Goal: Task Accomplishment & Management: Manage account settings

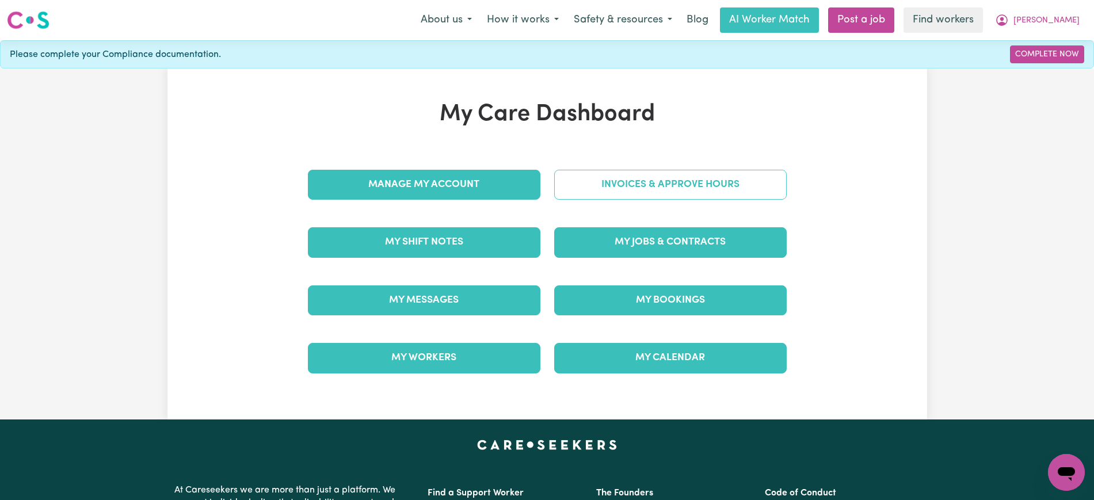
click at [619, 182] on link "Invoices & Approve Hours" at bounding box center [670, 185] width 233 height 30
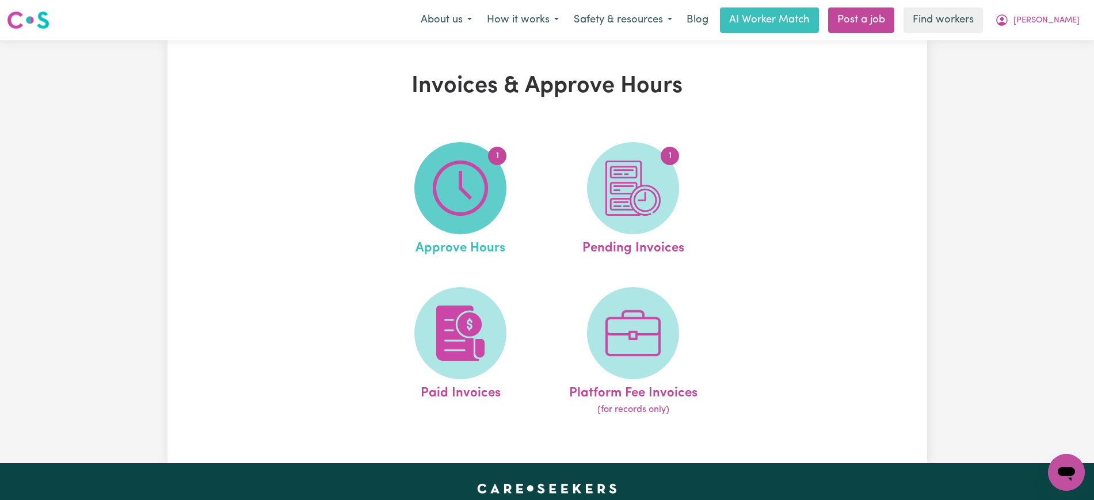
click at [462, 182] on img at bounding box center [460, 188] width 55 height 55
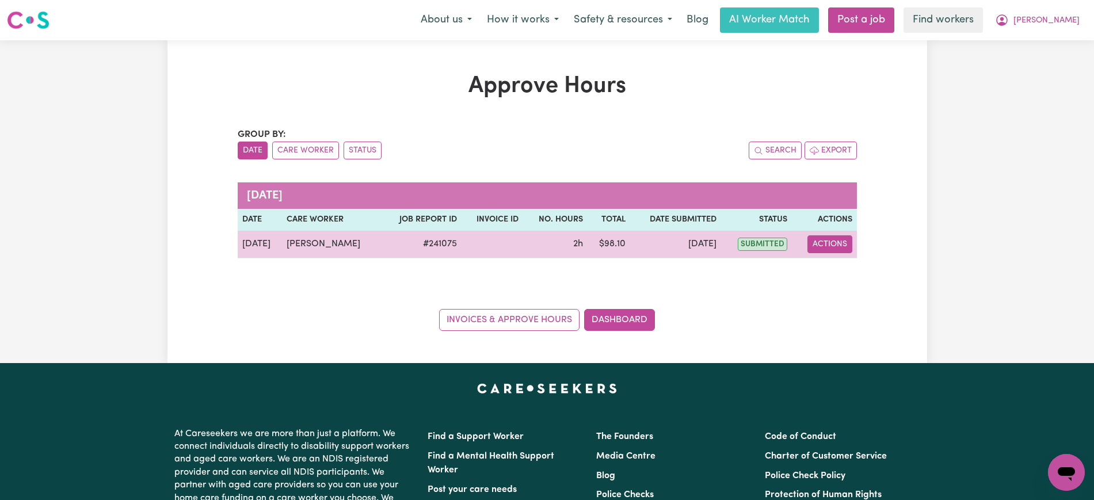
click at [849, 245] on button "Actions" at bounding box center [830, 244] width 45 height 18
click at [849, 269] on link "View Job Report" at bounding box center [860, 271] width 98 height 23
select select "pm"
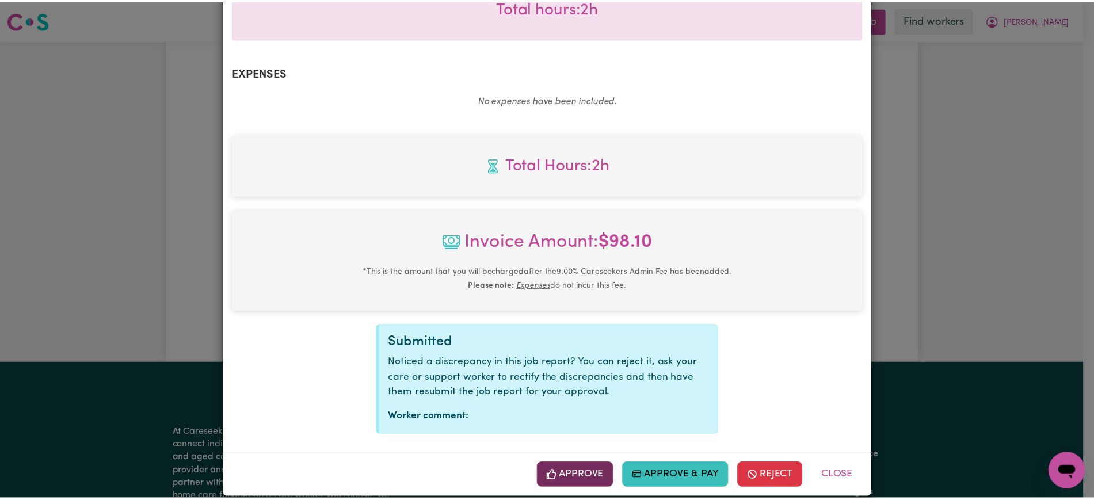
scroll to position [403, 0]
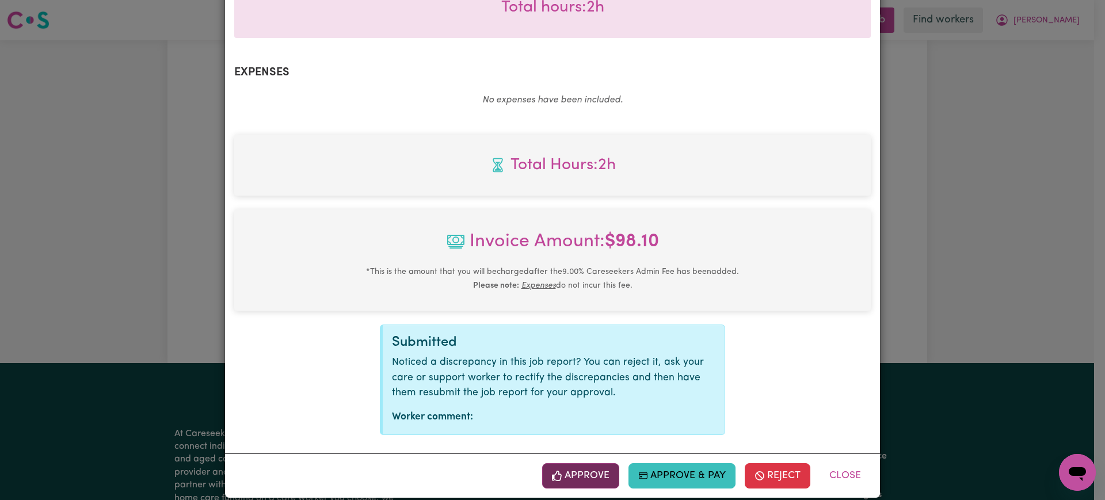
click at [564, 463] on button "Approve" at bounding box center [580, 475] width 77 height 25
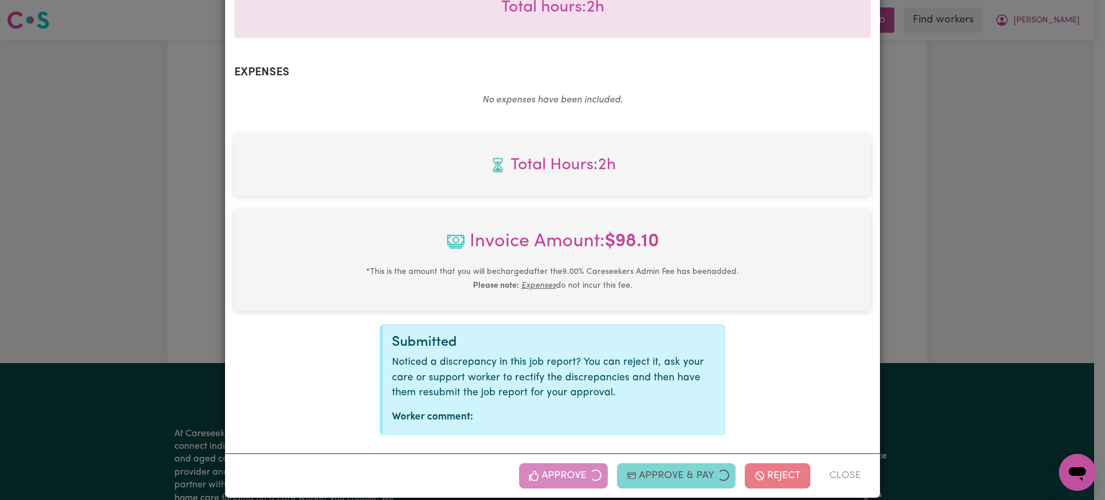
click at [1075, 233] on div "Job Report # 241075 - Ludmilla Ede Summary Job report # 241075 Client name: Chr…" at bounding box center [552, 250] width 1105 height 500
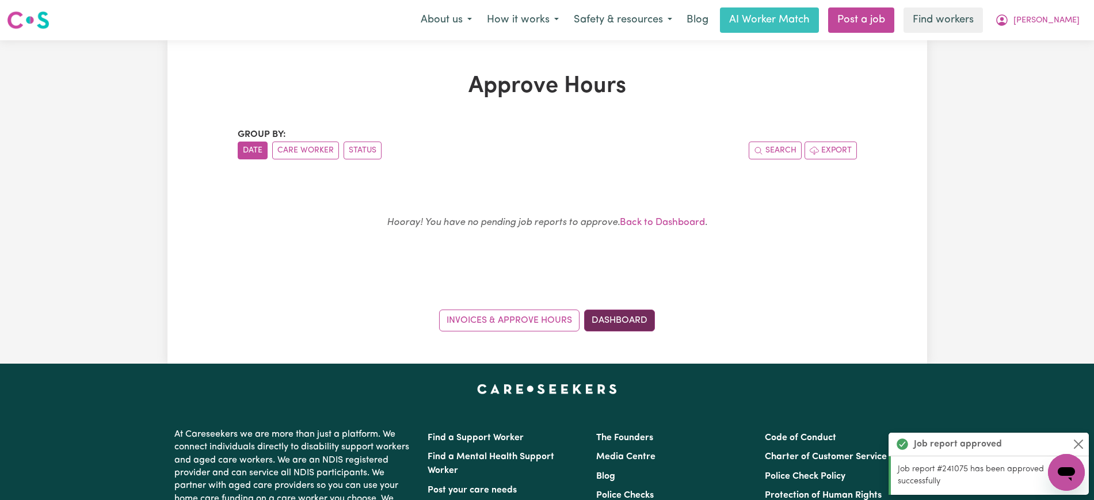
click at [636, 319] on link "Dashboard" at bounding box center [619, 321] width 71 height 22
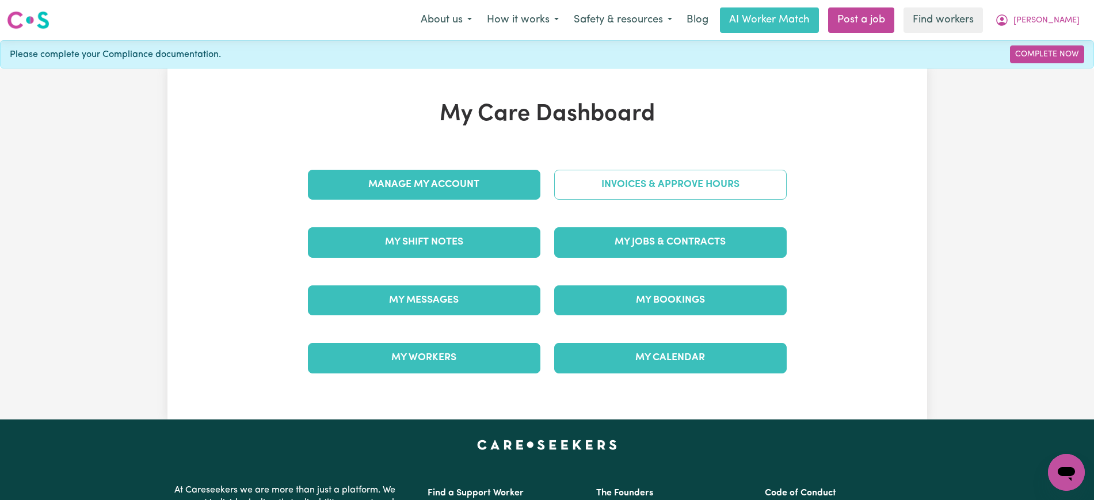
click at [604, 172] on link "Invoices & Approve Hours" at bounding box center [670, 185] width 233 height 30
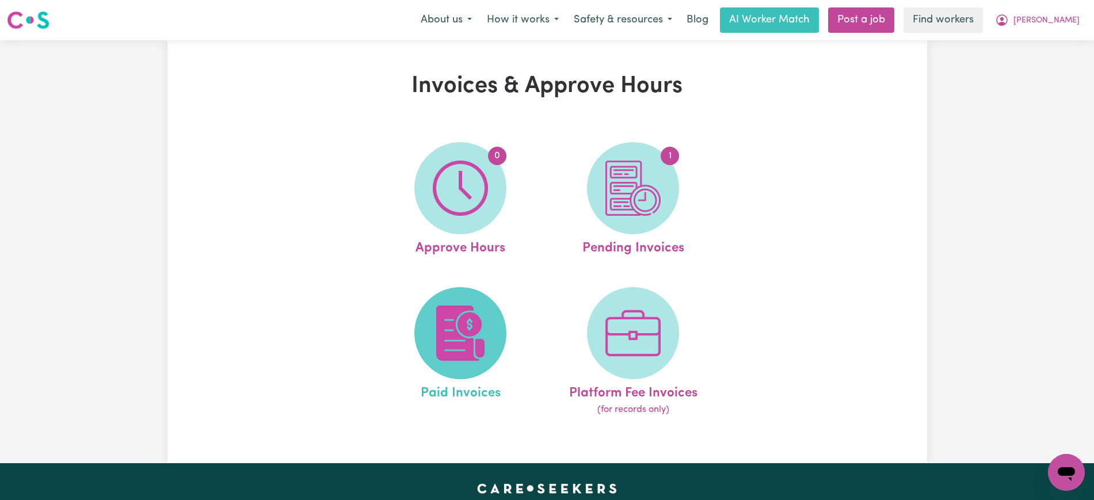
click at [459, 356] on img at bounding box center [460, 333] width 55 height 55
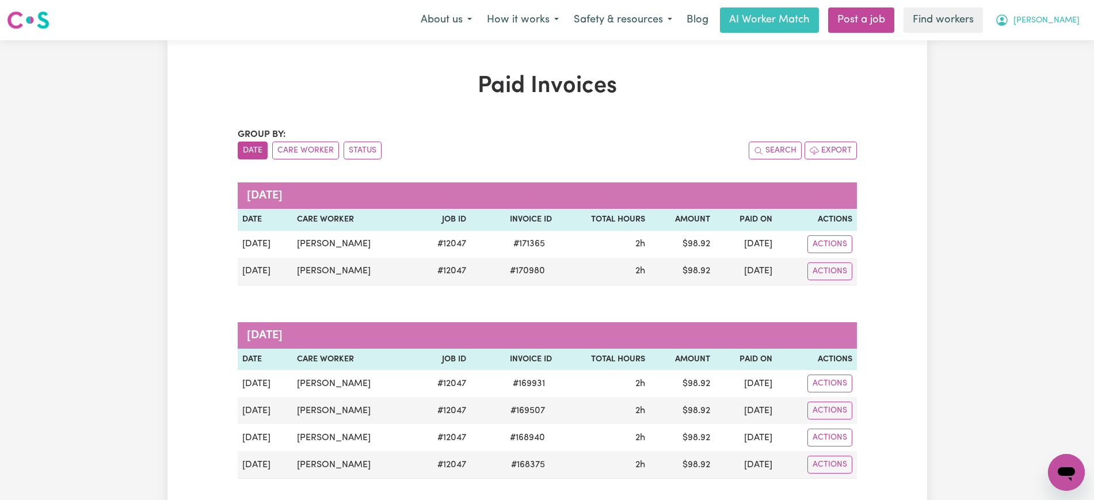
drag, startPoint x: 1048, startPoint y: 20, endPoint x: 1045, endPoint y: 32, distance: 12.4
click at [1048, 18] on span "Christine" at bounding box center [1047, 20] width 66 height 13
click at [1045, 34] on link "My Dashboard" at bounding box center [1041, 45] width 91 height 22
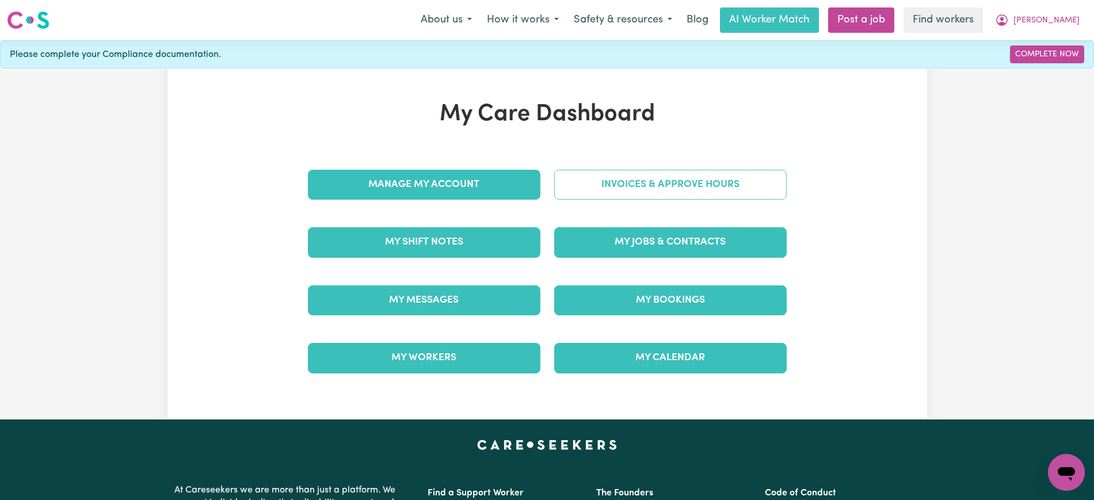
click at [608, 188] on link "Invoices & Approve Hours" at bounding box center [670, 185] width 233 height 30
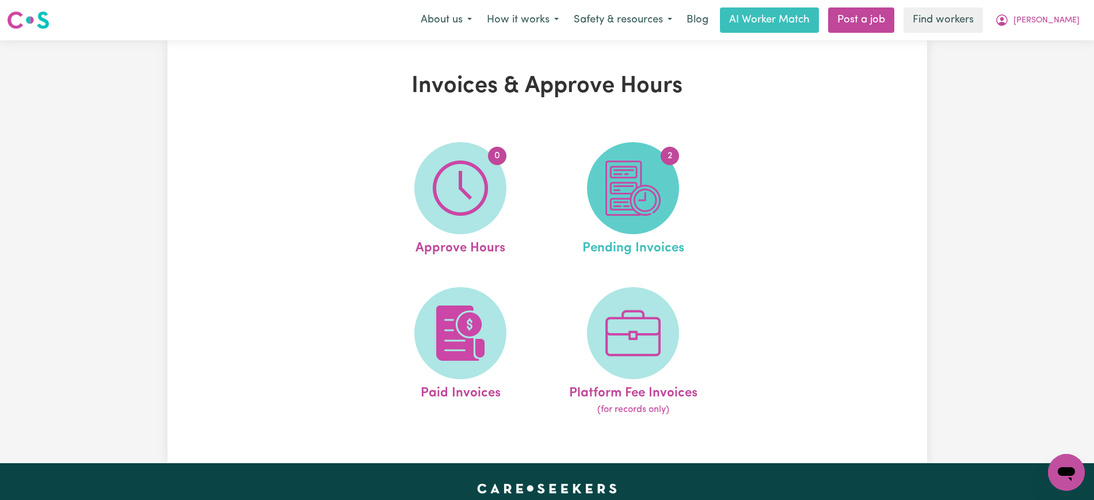
click at [659, 188] on img at bounding box center [633, 188] width 55 height 55
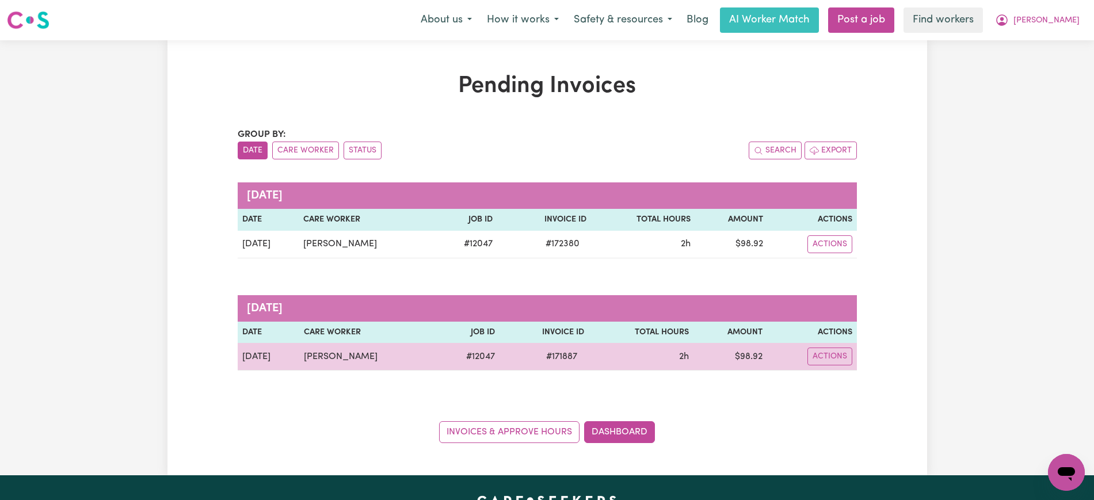
click at [558, 358] on span "# 171887" at bounding box center [561, 357] width 45 height 14
copy span "171887"
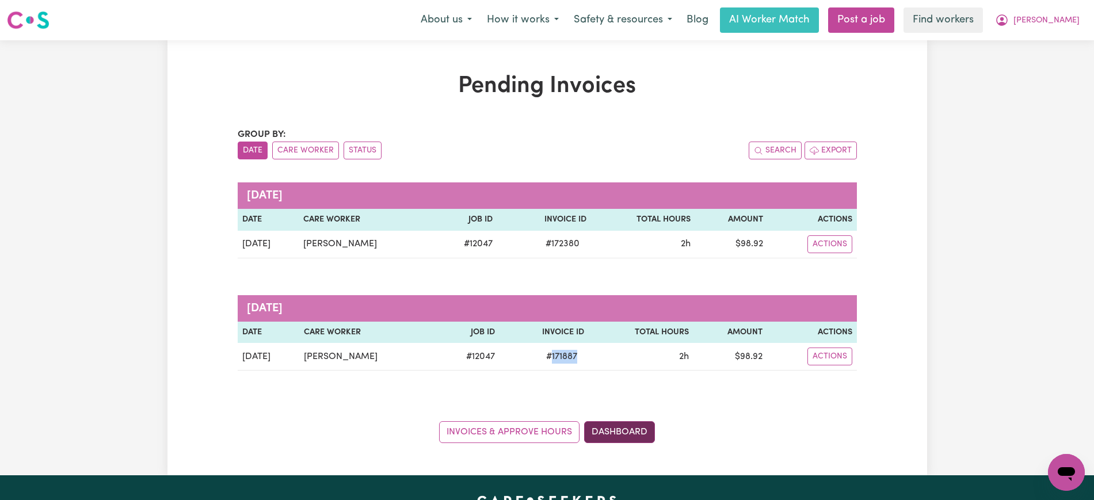
click at [624, 431] on link "Dashboard" at bounding box center [619, 432] width 71 height 22
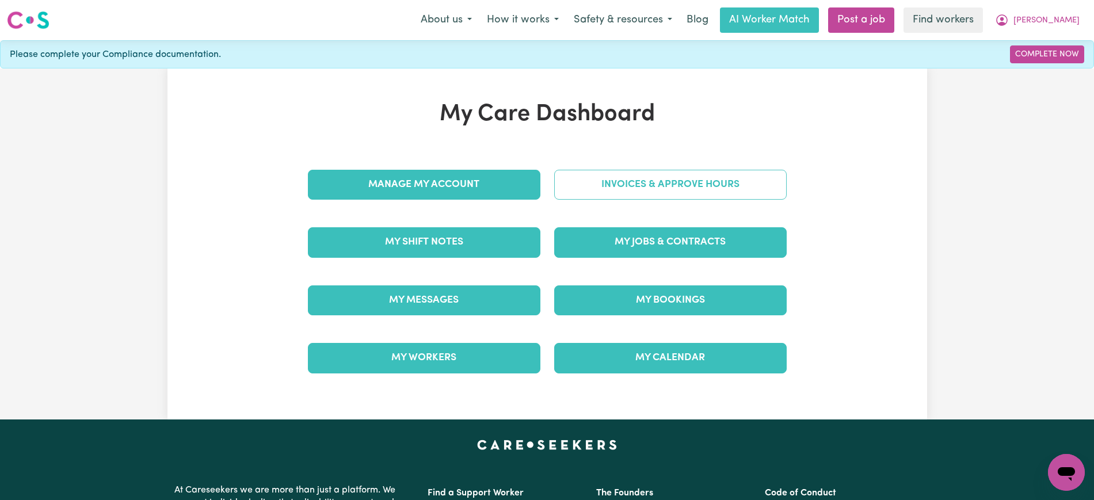
click at [607, 188] on link "Invoices & Approve Hours" at bounding box center [670, 185] width 233 height 30
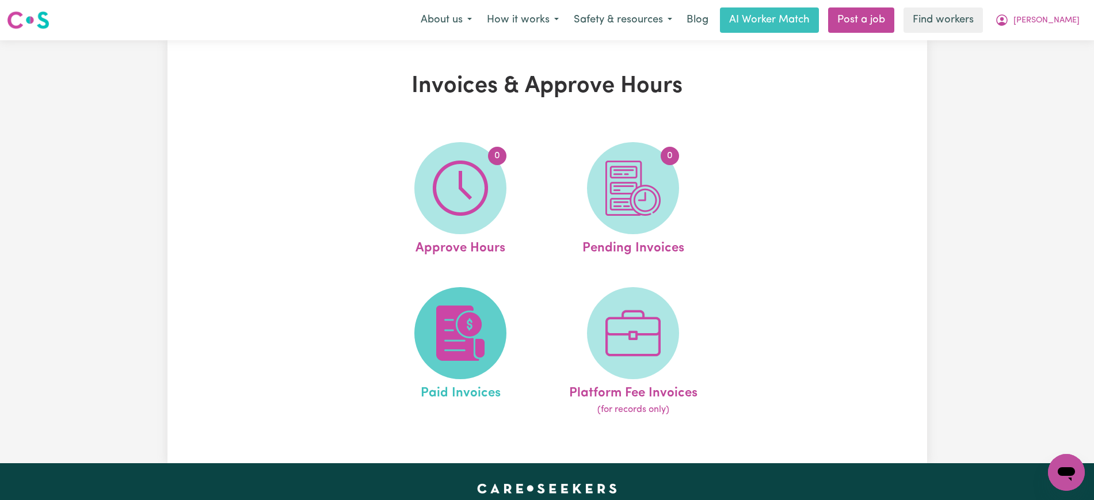
click at [452, 342] on img at bounding box center [460, 333] width 55 height 55
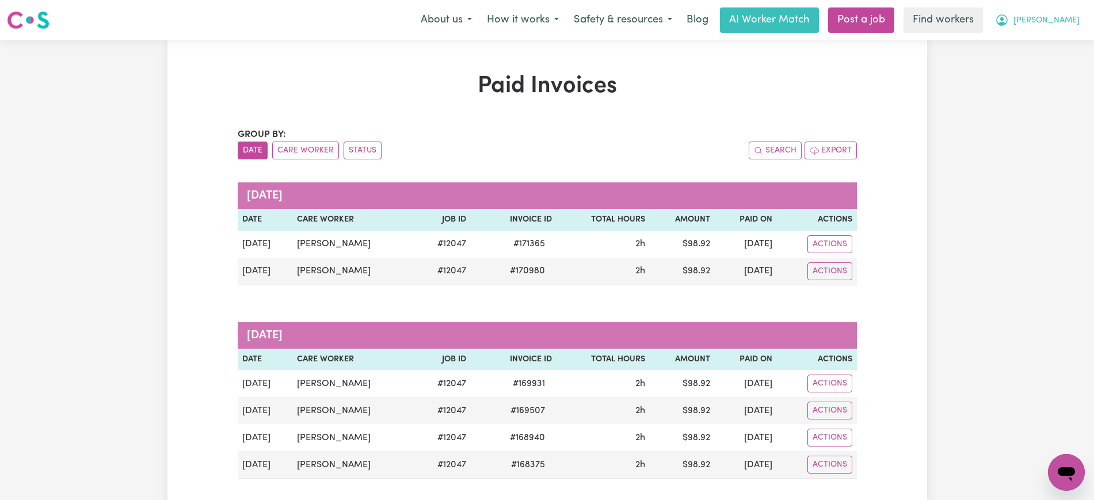
click at [1009, 26] on icon "My Account" at bounding box center [1002, 20] width 14 height 14
click at [1036, 52] on link "My Dashboard" at bounding box center [1041, 45] width 91 height 22
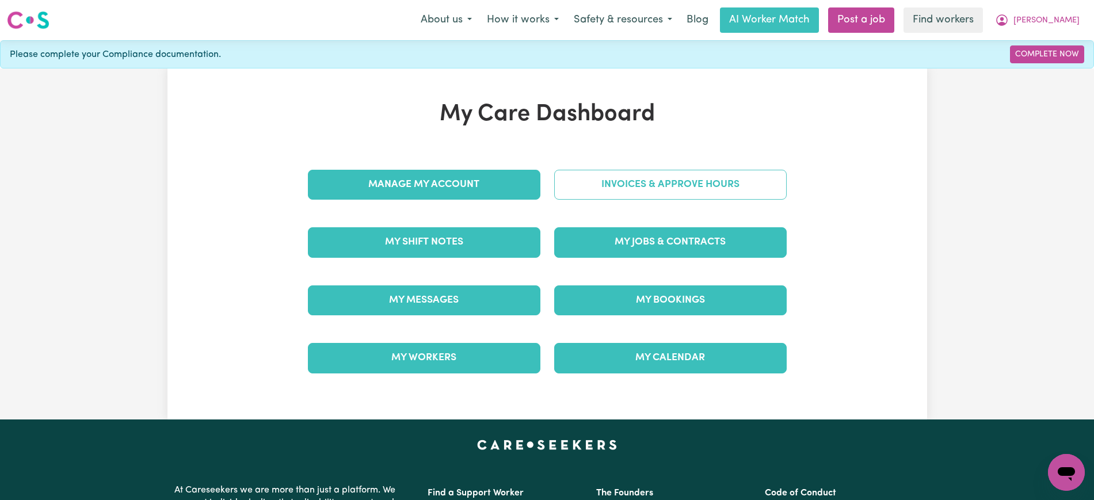
click at [616, 184] on link "Invoices & Approve Hours" at bounding box center [670, 185] width 233 height 30
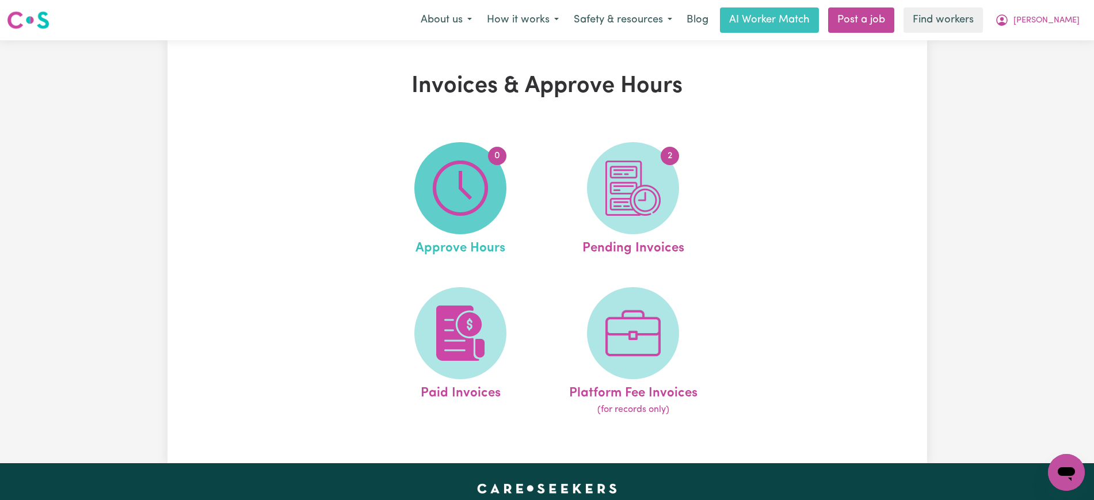
click at [462, 196] on img at bounding box center [460, 188] width 55 height 55
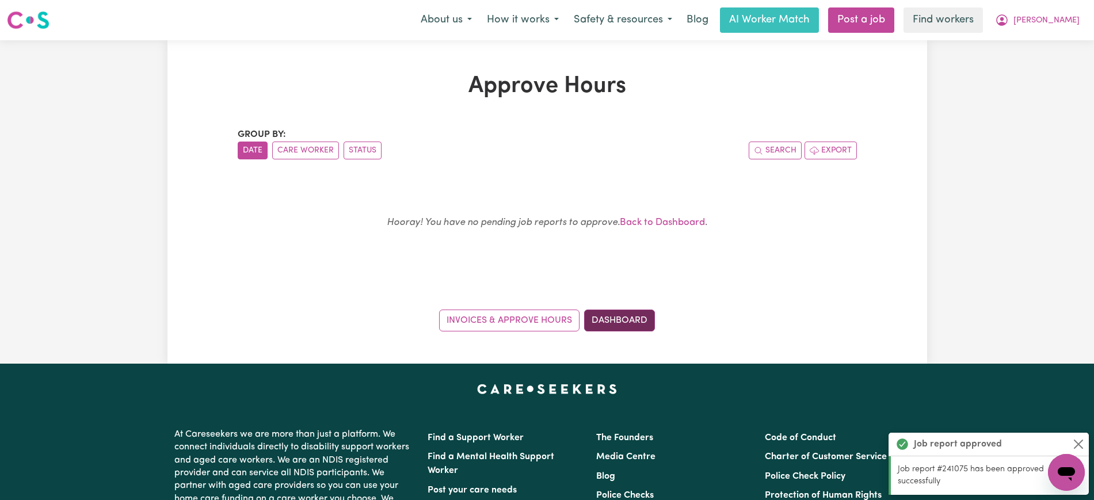
click at [638, 324] on link "Dashboard" at bounding box center [619, 321] width 71 height 22
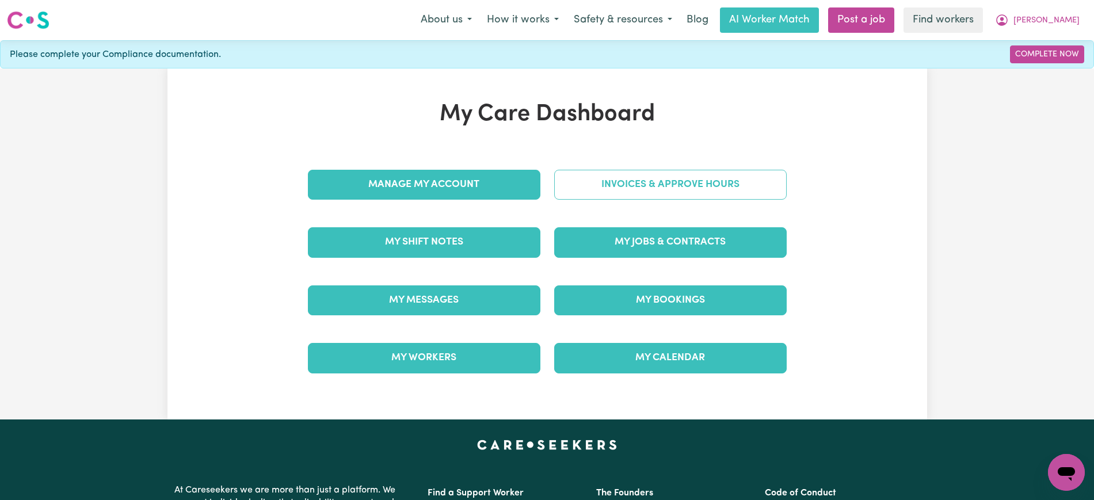
click at [615, 188] on link "Invoices & Approve Hours" at bounding box center [670, 185] width 233 height 30
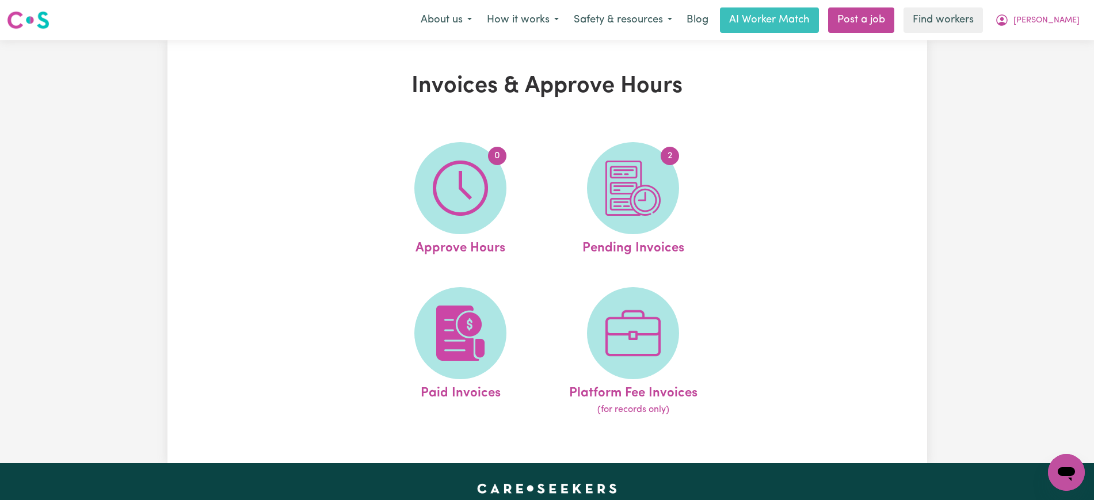
drag, startPoint x: 615, startPoint y: 188, endPoint x: 642, endPoint y: 222, distance: 43.3
click at [642, 222] on span "2" at bounding box center [633, 188] width 92 height 92
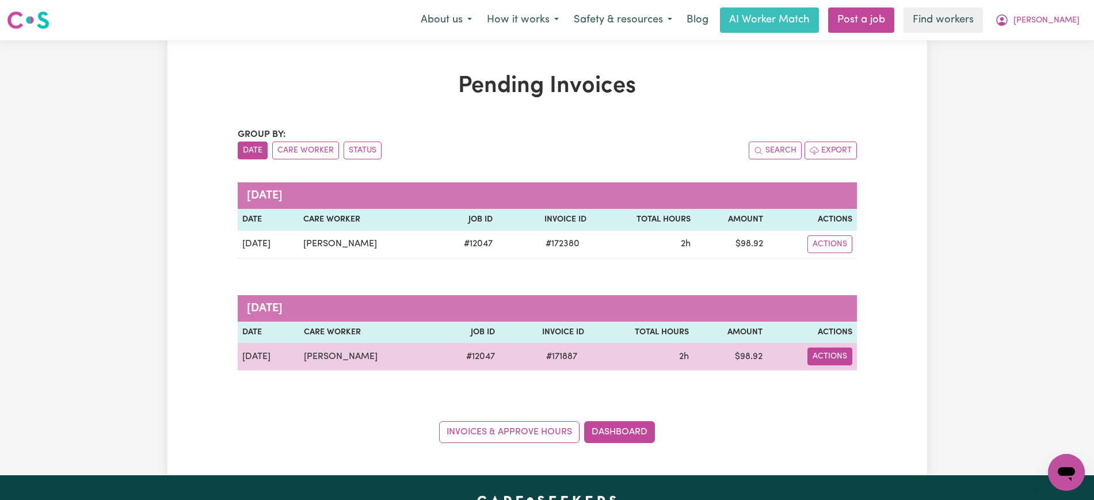
click at [840, 360] on button "Actions" at bounding box center [830, 357] width 45 height 18
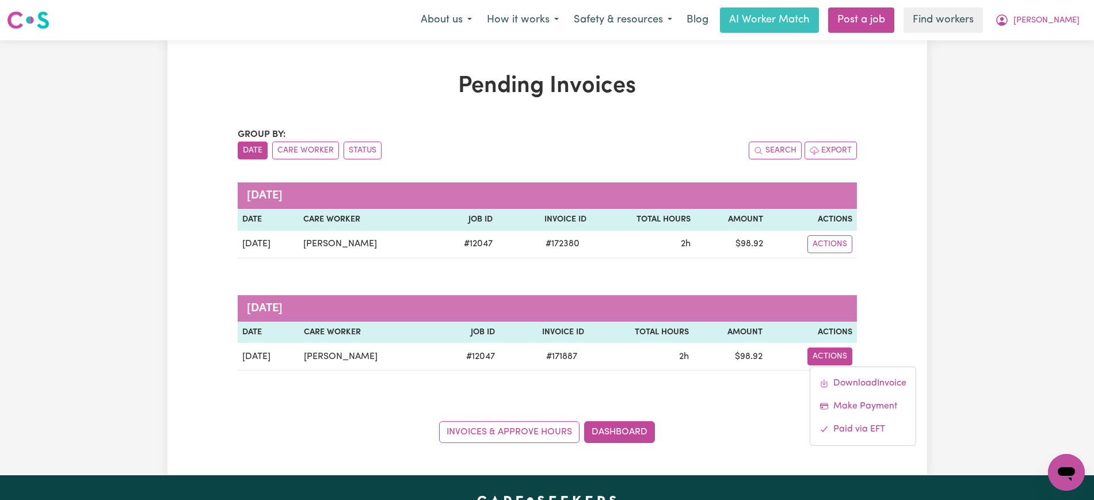
drag, startPoint x: 930, startPoint y: 318, endPoint x: 920, endPoint y: 317, distance: 10.4
click at [931, 317] on div "Pending Invoices Group by: Date Care Worker Status Search Export September 2025…" at bounding box center [547, 257] width 1094 height 435
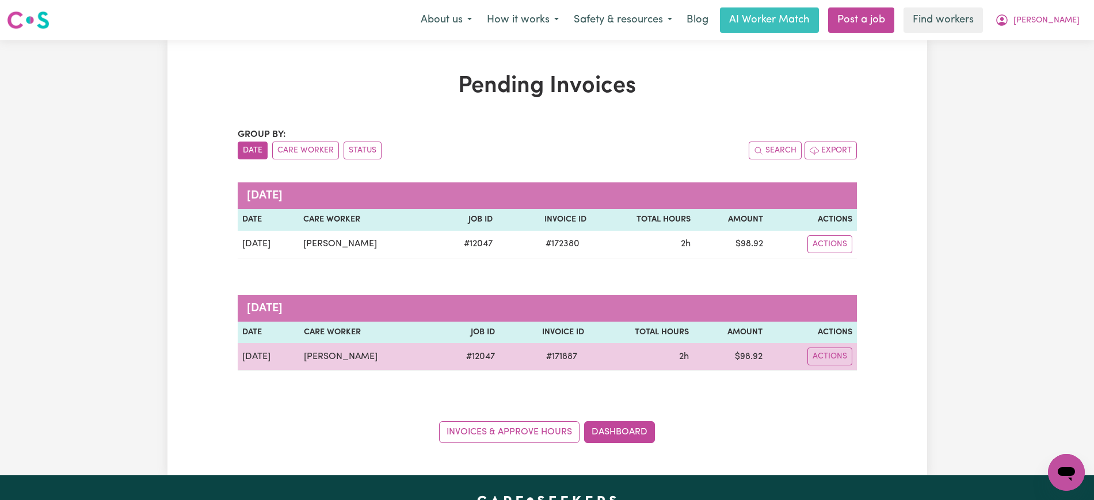
click at [561, 354] on span "# 171887" at bounding box center [561, 357] width 45 height 14
click at [550, 360] on span "# 171887" at bounding box center [561, 357] width 45 height 14
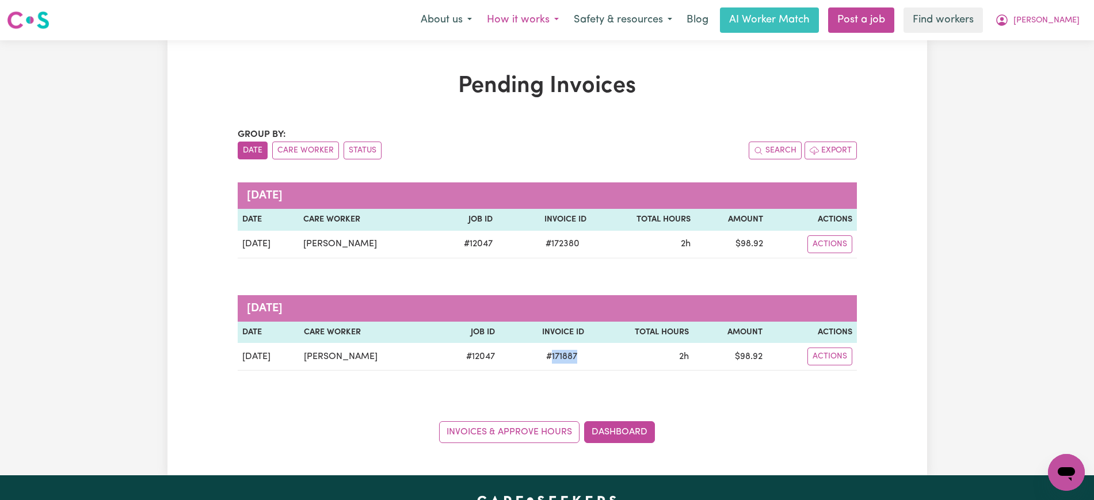
copy span "171887"
click at [1008, 20] on icon "My Account" at bounding box center [1003, 20] width 12 height 12
click at [1043, 55] on link "Logout" at bounding box center [1041, 66] width 91 height 22
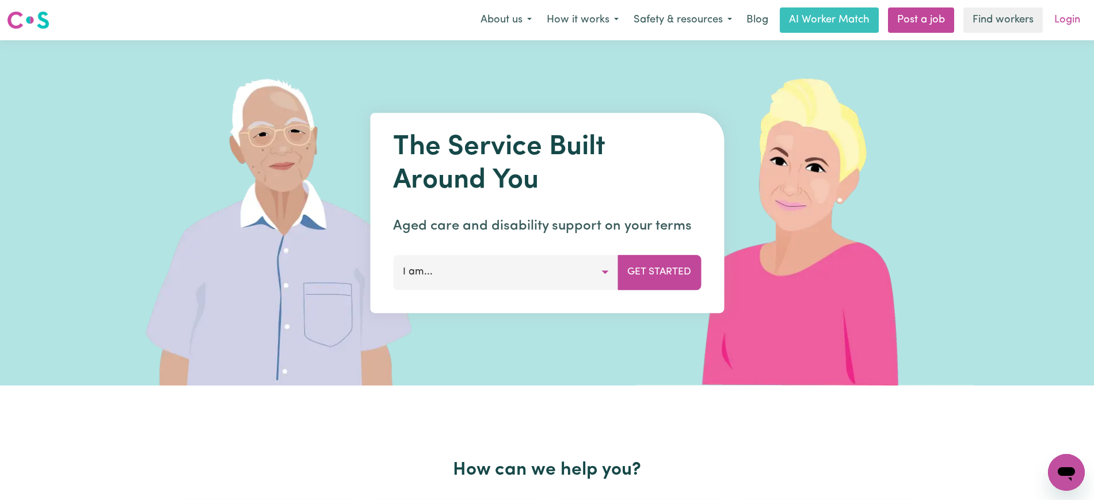
click at [1064, 16] on link "Login" at bounding box center [1068, 19] width 40 height 25
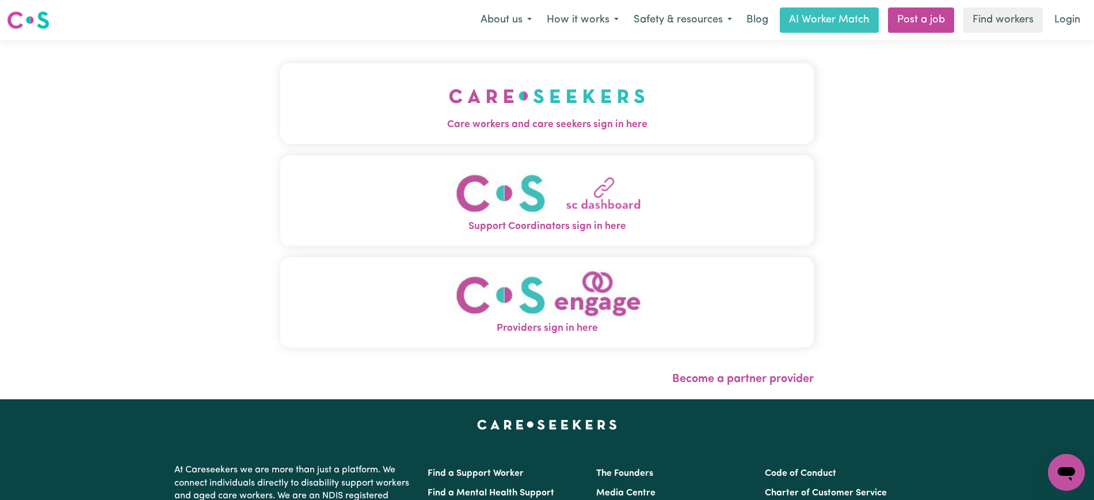
click at [573, 121] on span "Care workers and care seekers sign in here" at bounding box center [547, 124] width 534 height 15
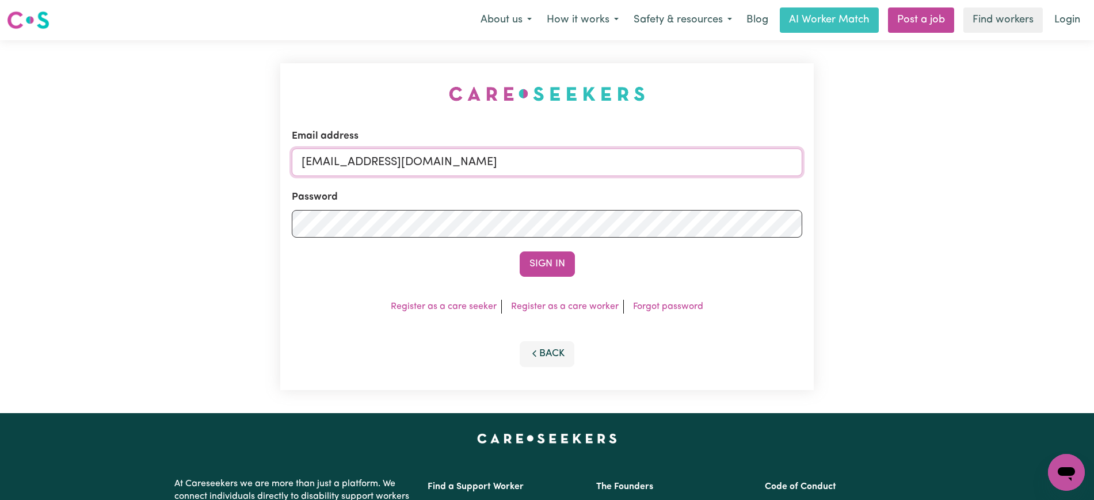
drag, startPoint x: 373, startPoint y: 158, endPoint x: 682, endPoint y: 163, distance: 309.2
click at [682, 163] on input "SUPERUSER~Christinecannonhill_HCS@careseekers.com.au" at bounding box center [547, 163] width 511 height 28
paste input "Shift(s) Client Name Worker Name 01/09/2025 09:00AM - 10:30AM , 01/09/2025 04:0…"
type input "SUPERUSER~Christinecannonhill_HCS@careseekers.com.au"
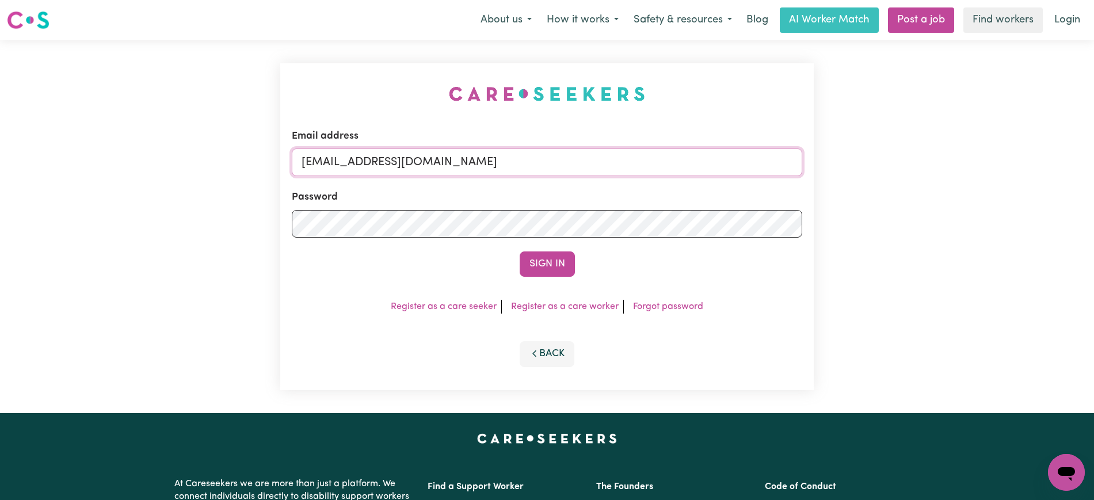
scroll to position [0, 0]
